Goal: Information Seeking & Learning: Learn about a topic

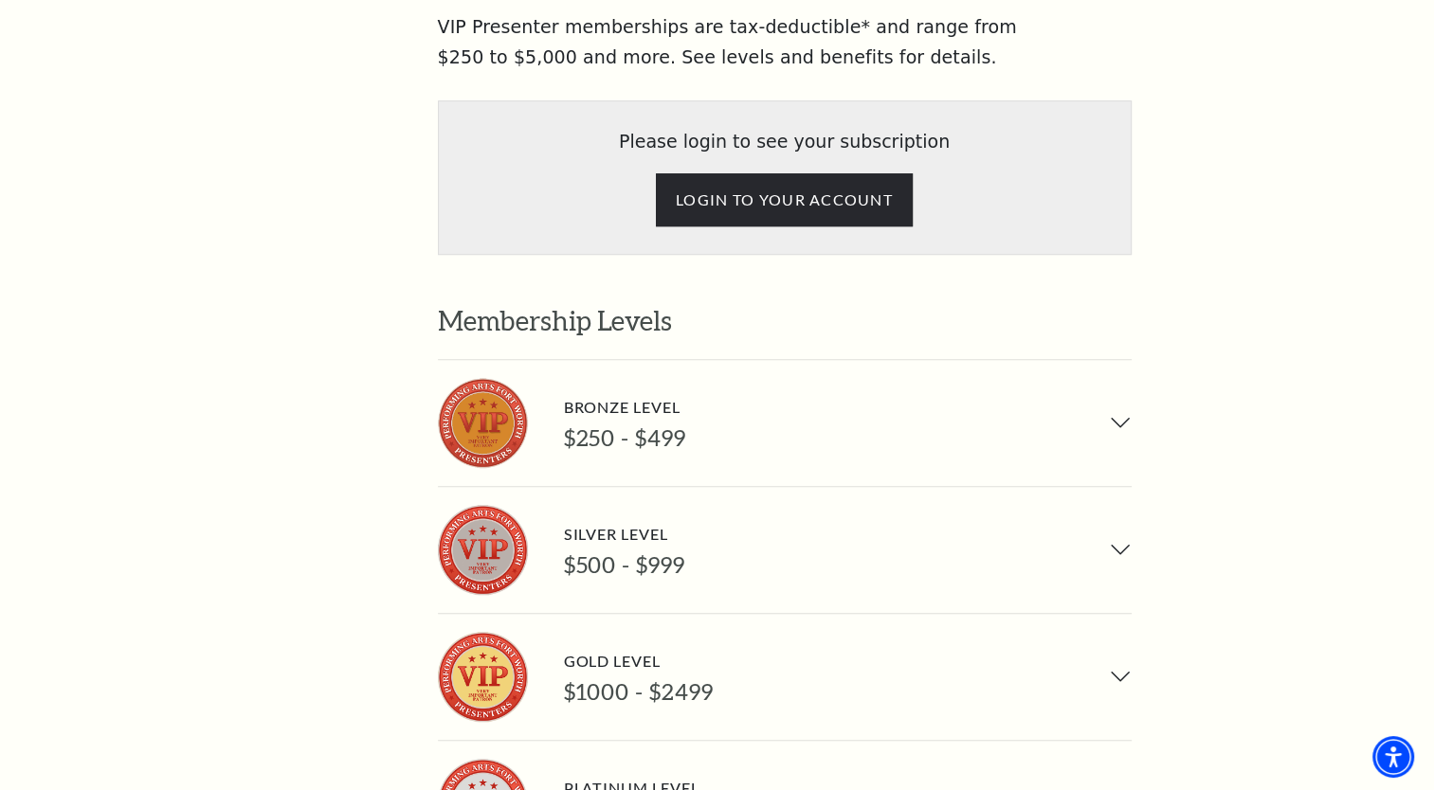
scroll to position [1232, 0]
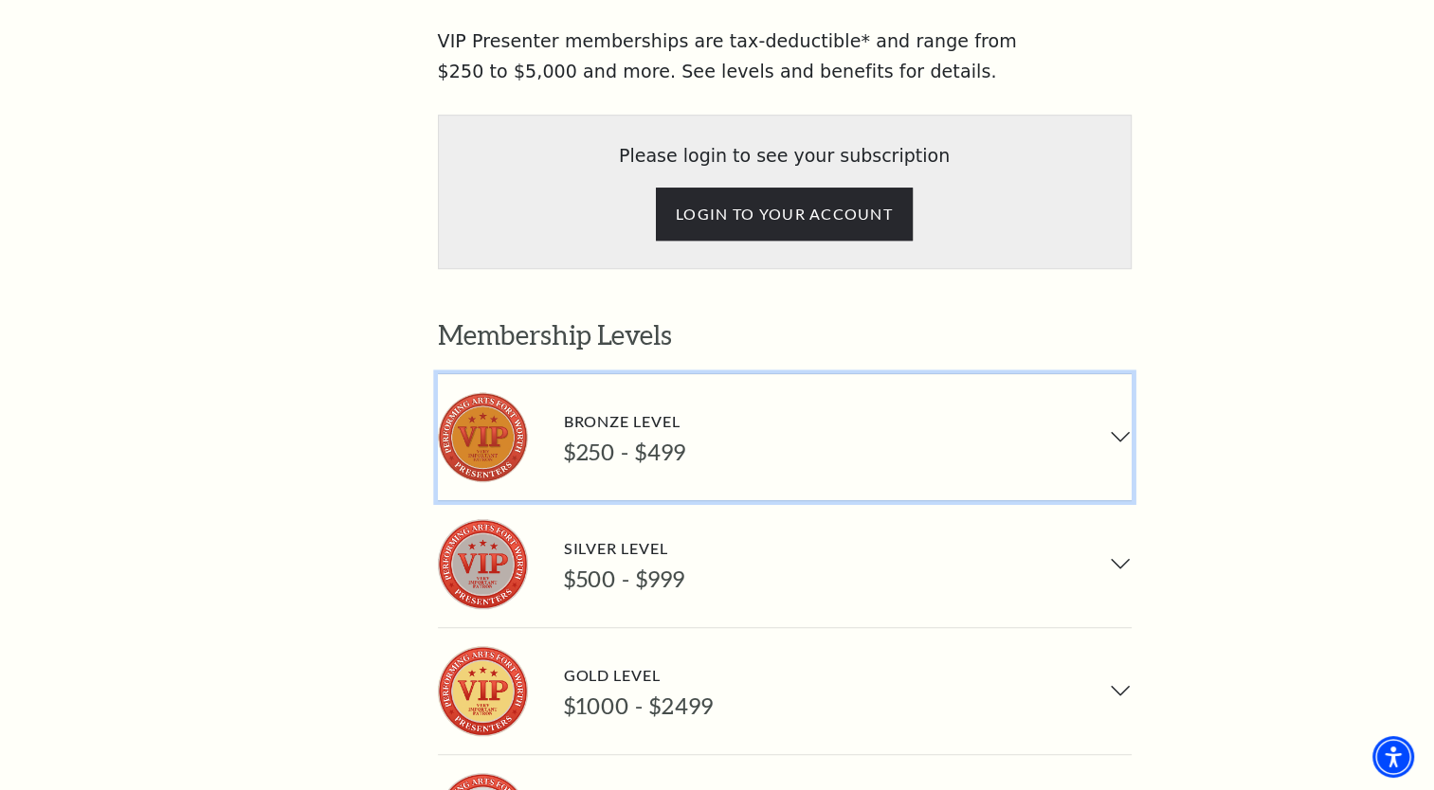
click at [1117, 374] on button "Bronze Level $250 - $499" at bounding box center [785, 437] width 694 height 126
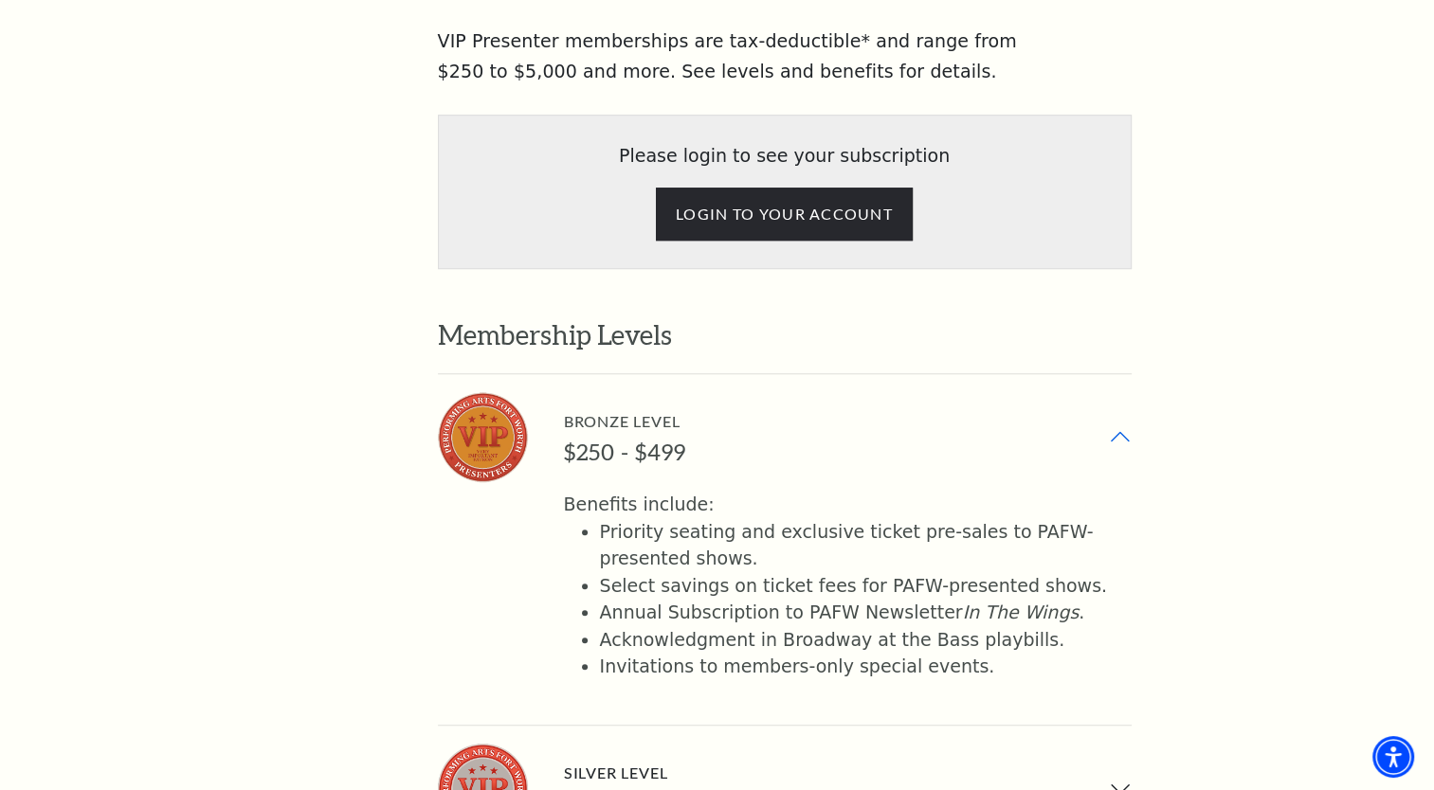
scroll to position [1327, 0]
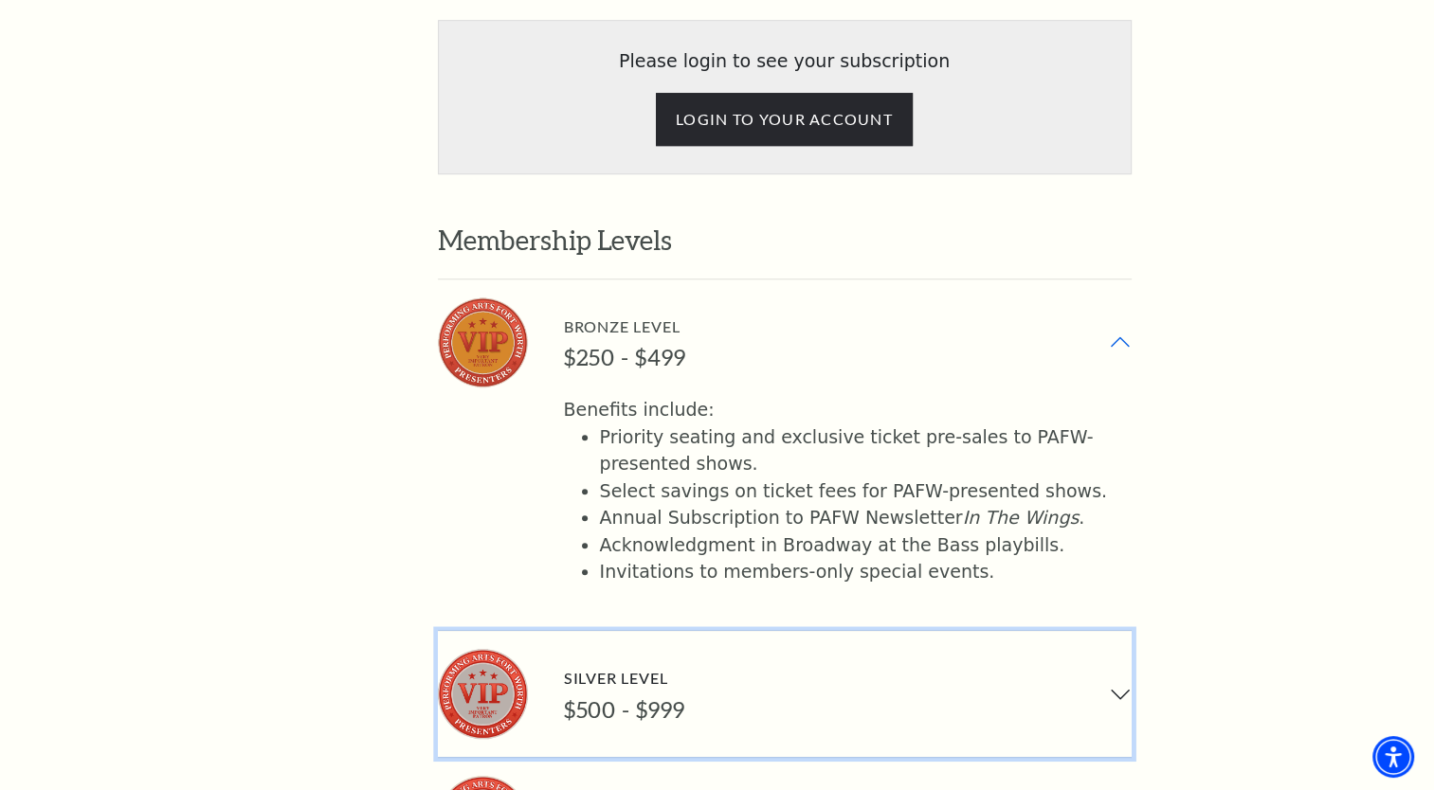
click at [1111, 631] on button "Silver Level $500 - $999" at bounding box center [785, 694] width 694 height 126
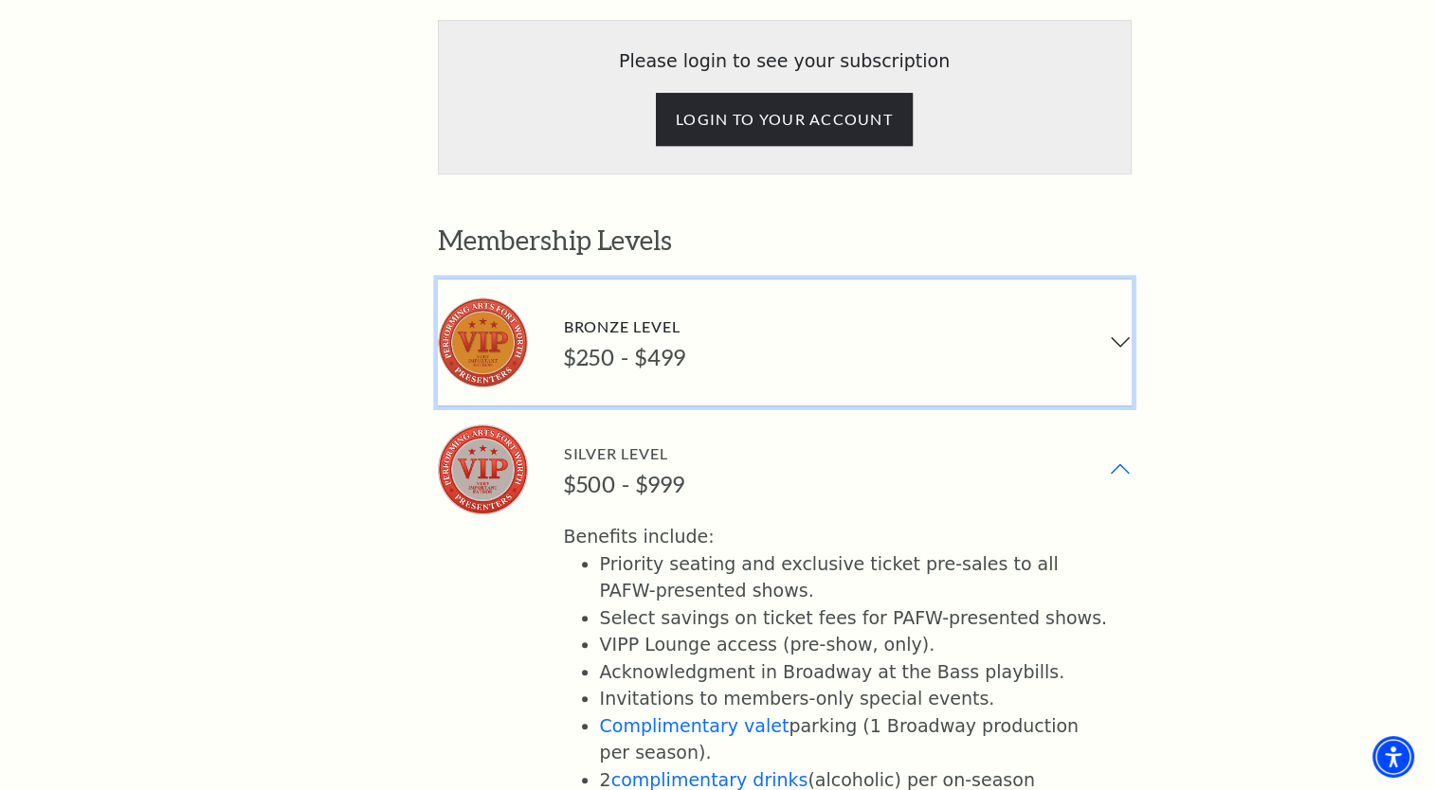
click at [1121, 280] on button "Bronze Level $250 - $499" at bounding box center [785, 343] width 694 height 126
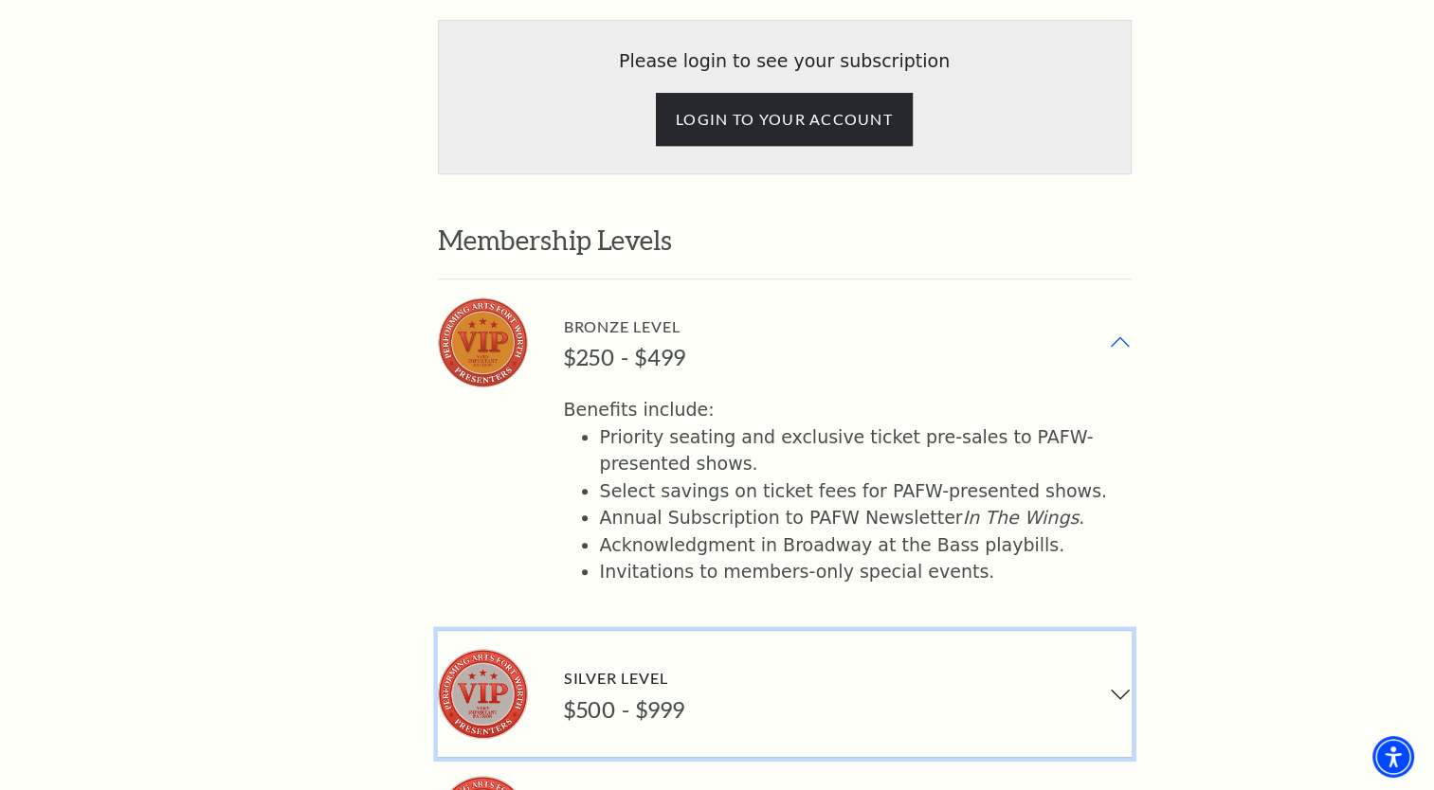
click at [1122, 631] on button "Silver Level $500 - $999" at bounding box center [785, 694] width 694 height 126
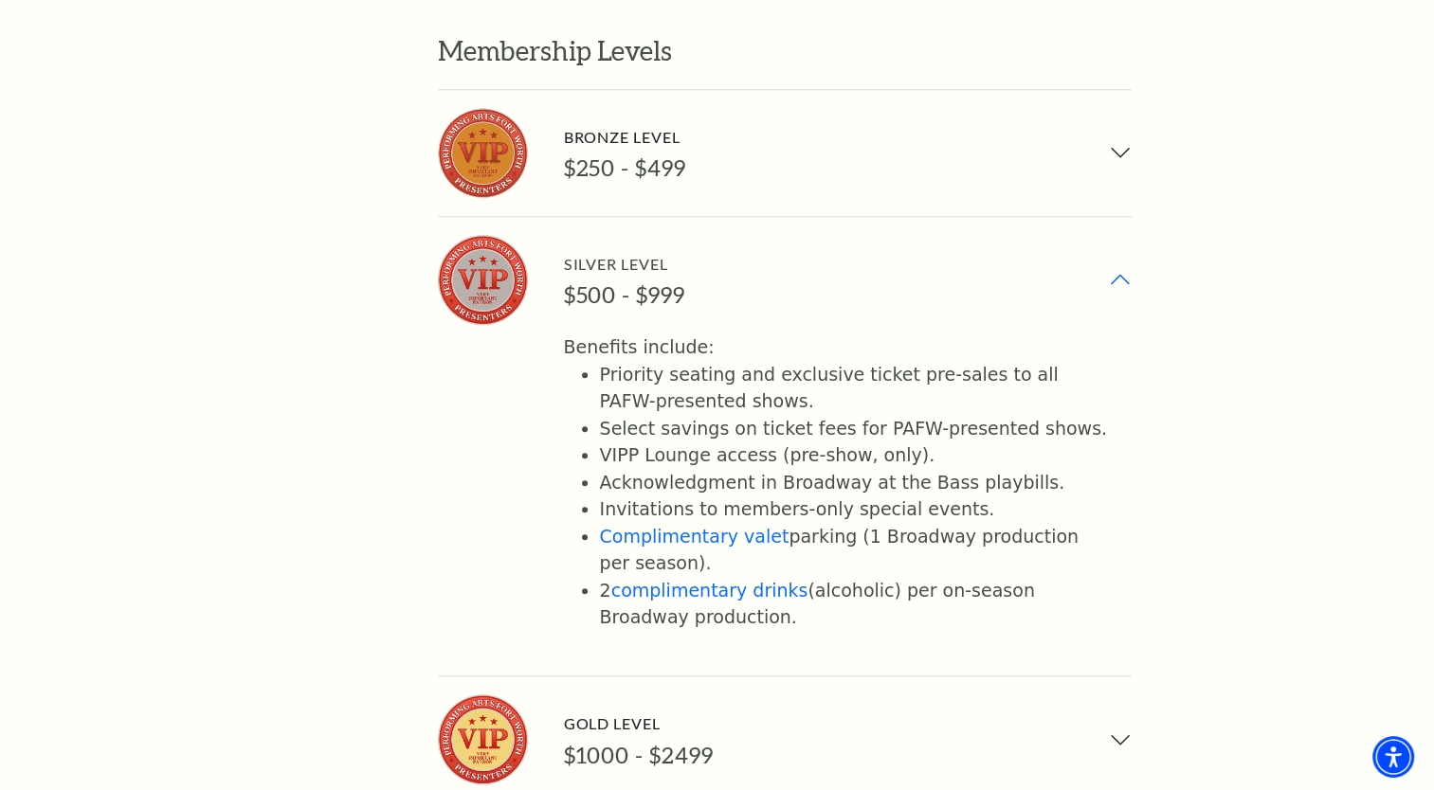
scroll to position [1611, 0]
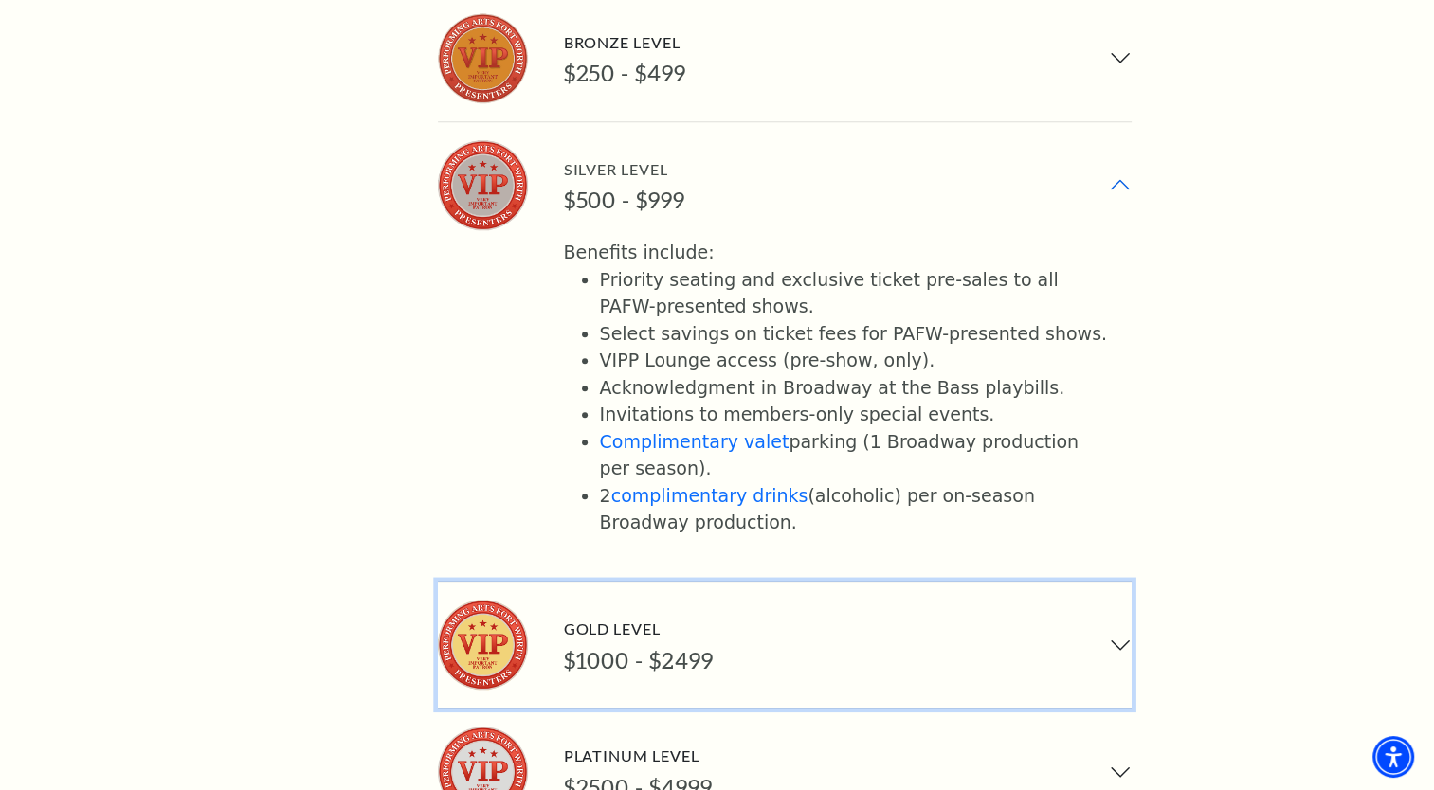
click at [1122, 582] on button "Gold Level $1000 - $2499" at bounding box center [785, 645] width 694 height 126
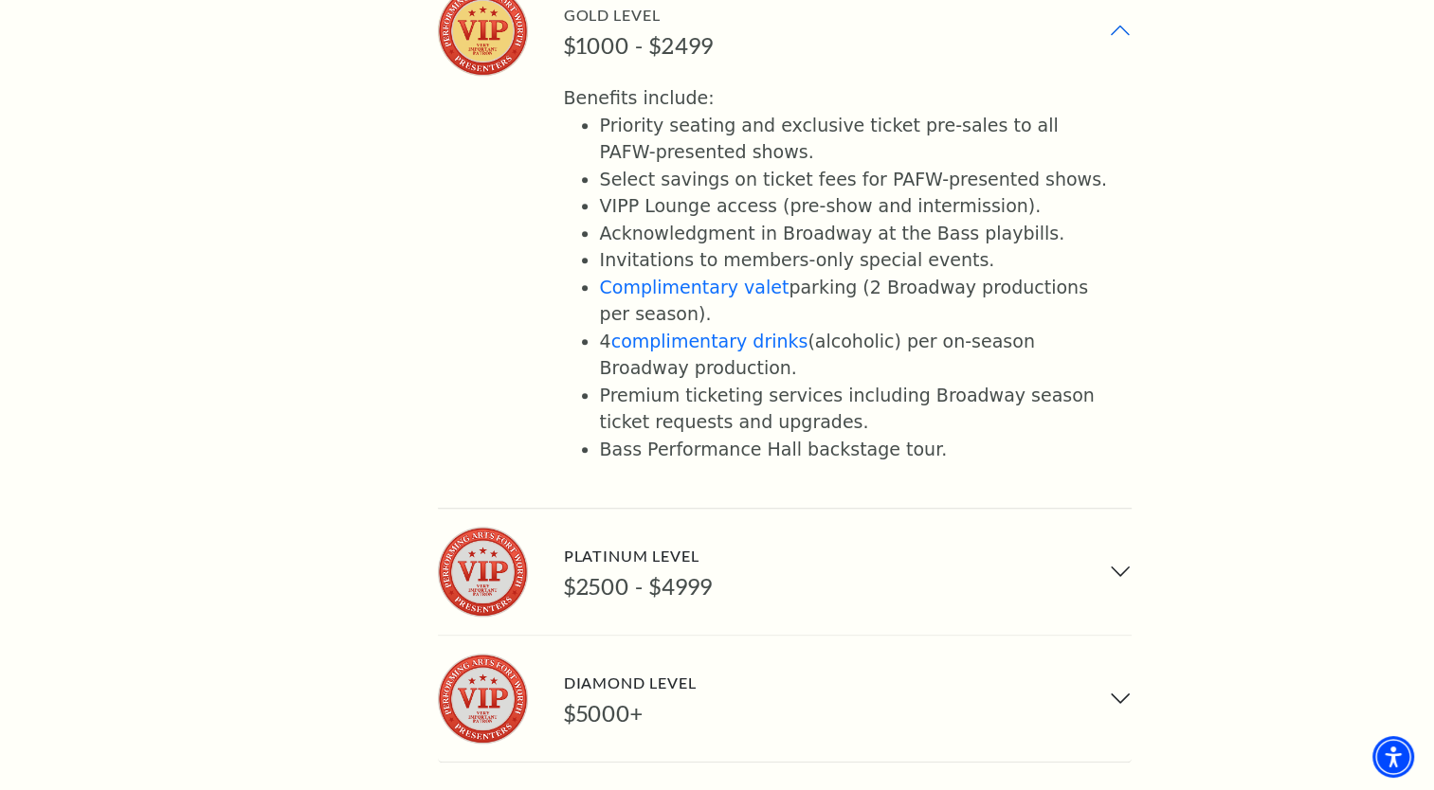
scroll to position [1895, 0]
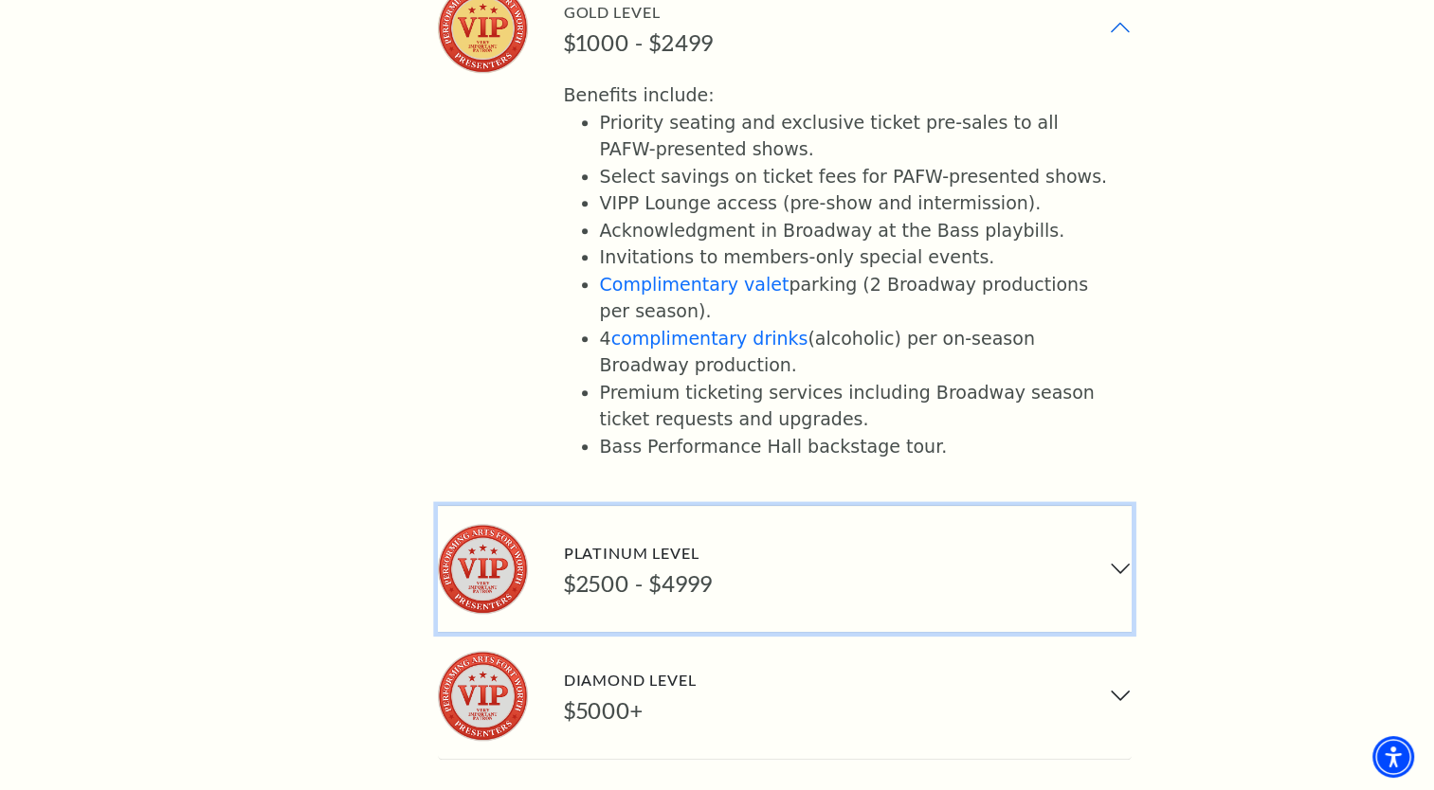
click at [1118, 506] on button "Platinum Level $2500 - $4999" at bounding box center [785, 569] width 694 height 126
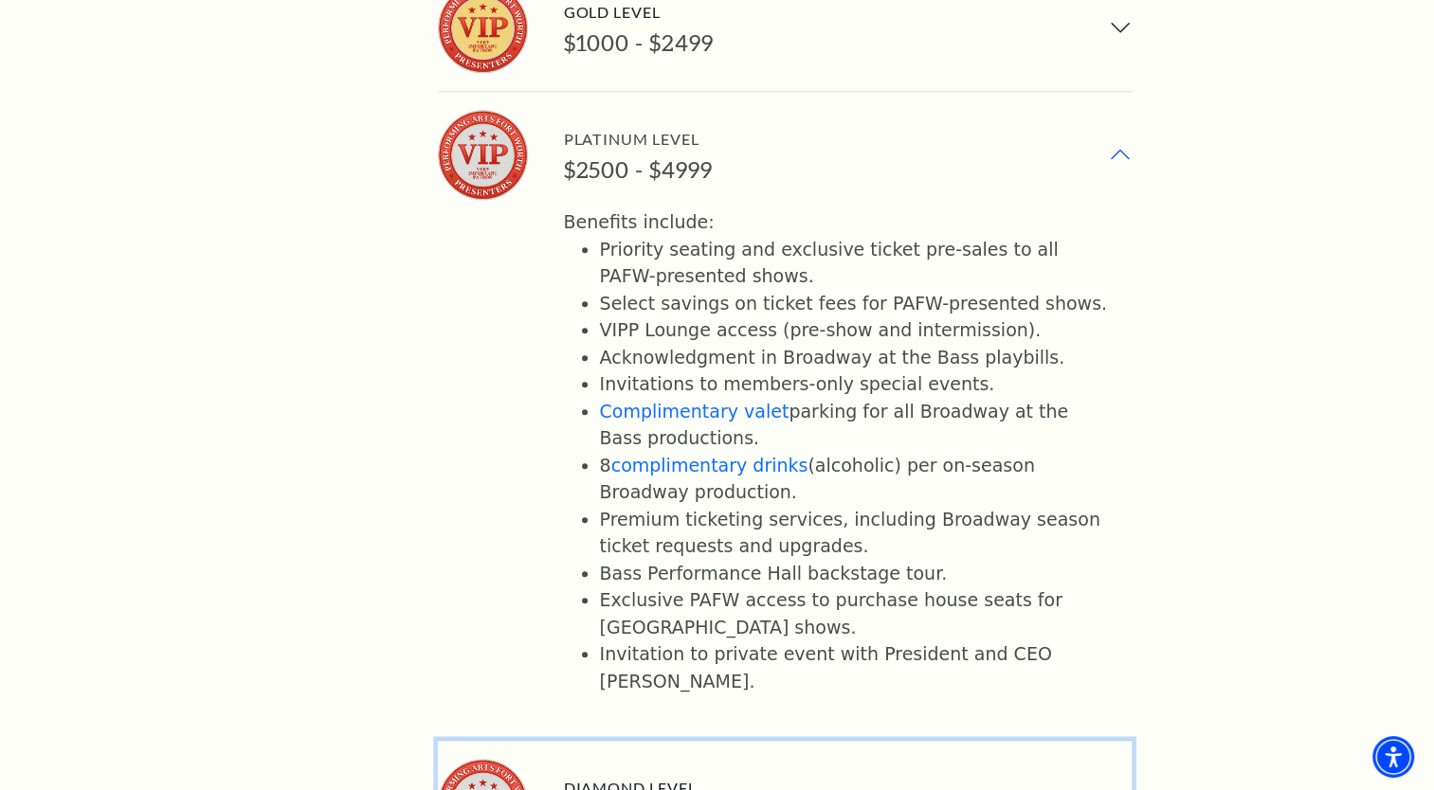
click at [1121, 741] on button "Diamond Level $5000+" at bounding box center [785, 804] width 694 height 126
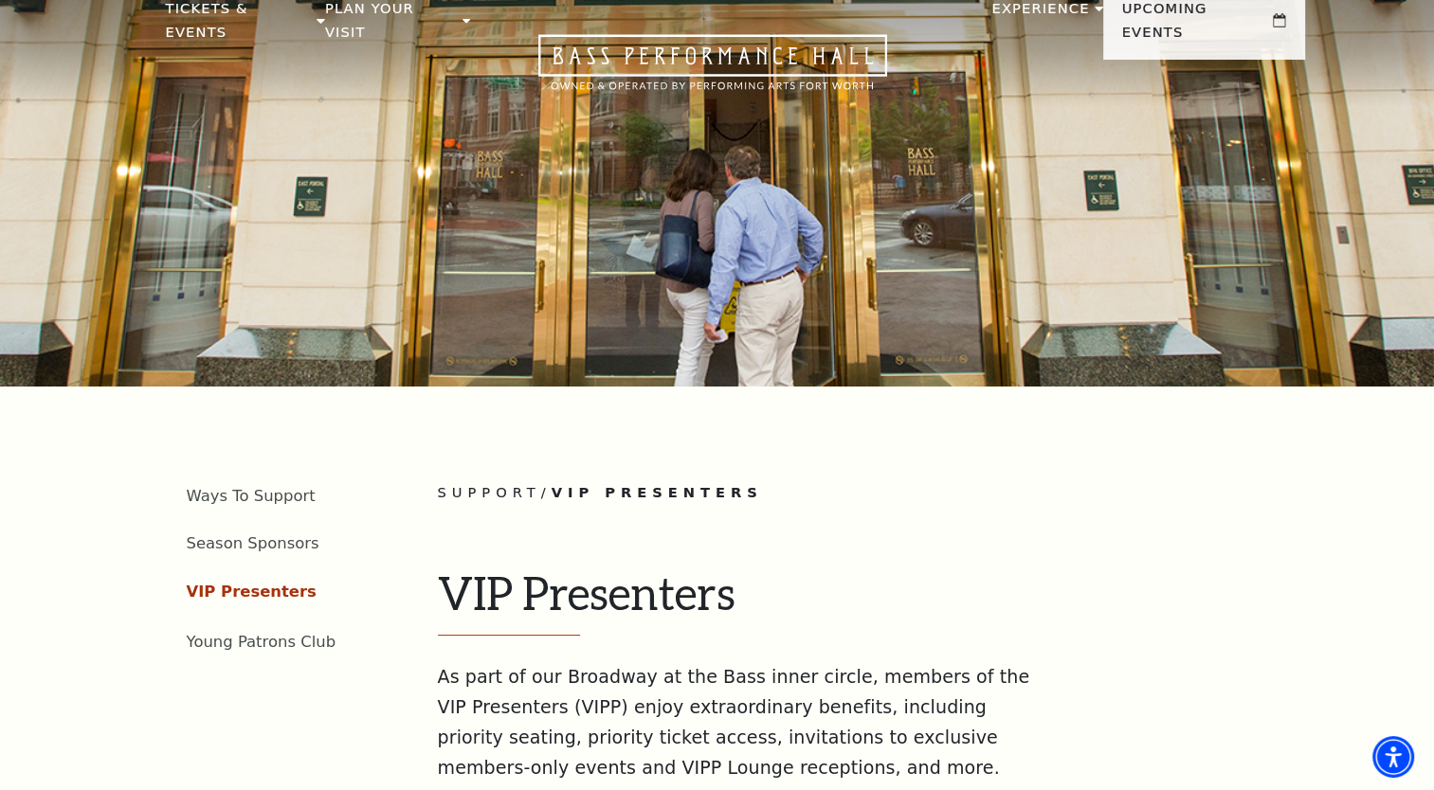
scroll to position [0, 0]
